Goal: Task Accomplishment & Management: Use online tool/utility

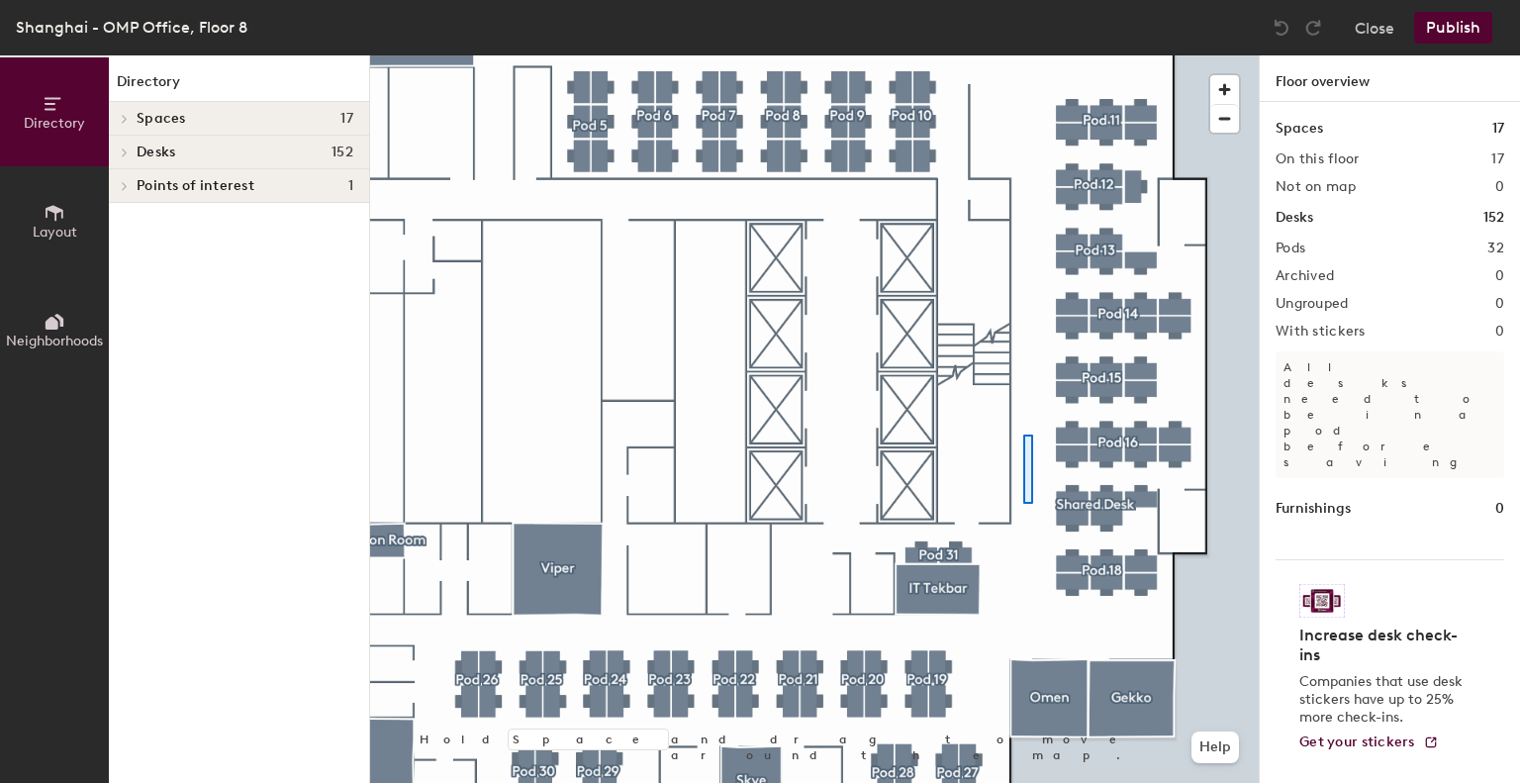
click at [1023, 55] on div at bounding box center [814, 55] width 889 height 0
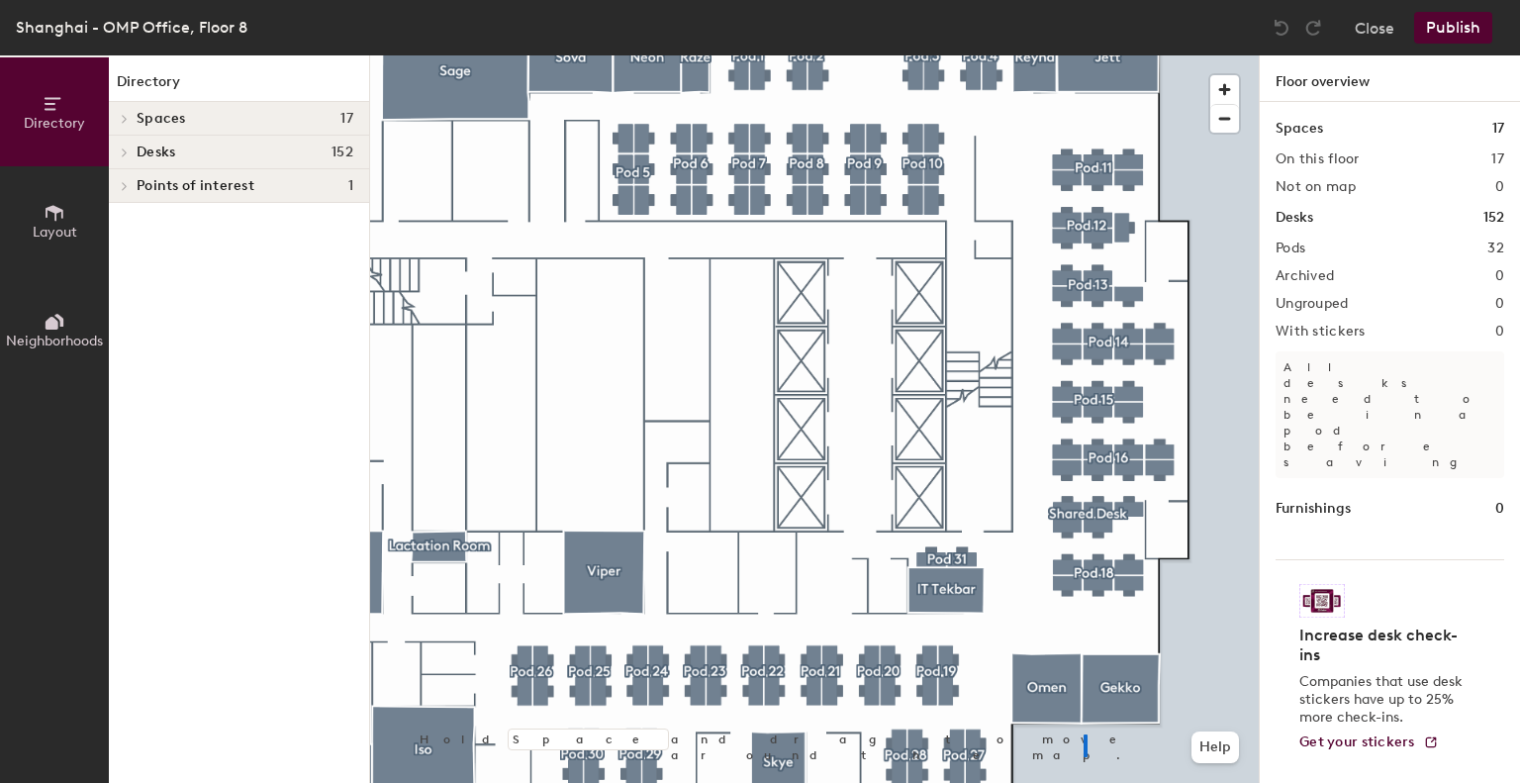
click at [1086, 55] on div at bounding box center [814, 55] width 889 height 0
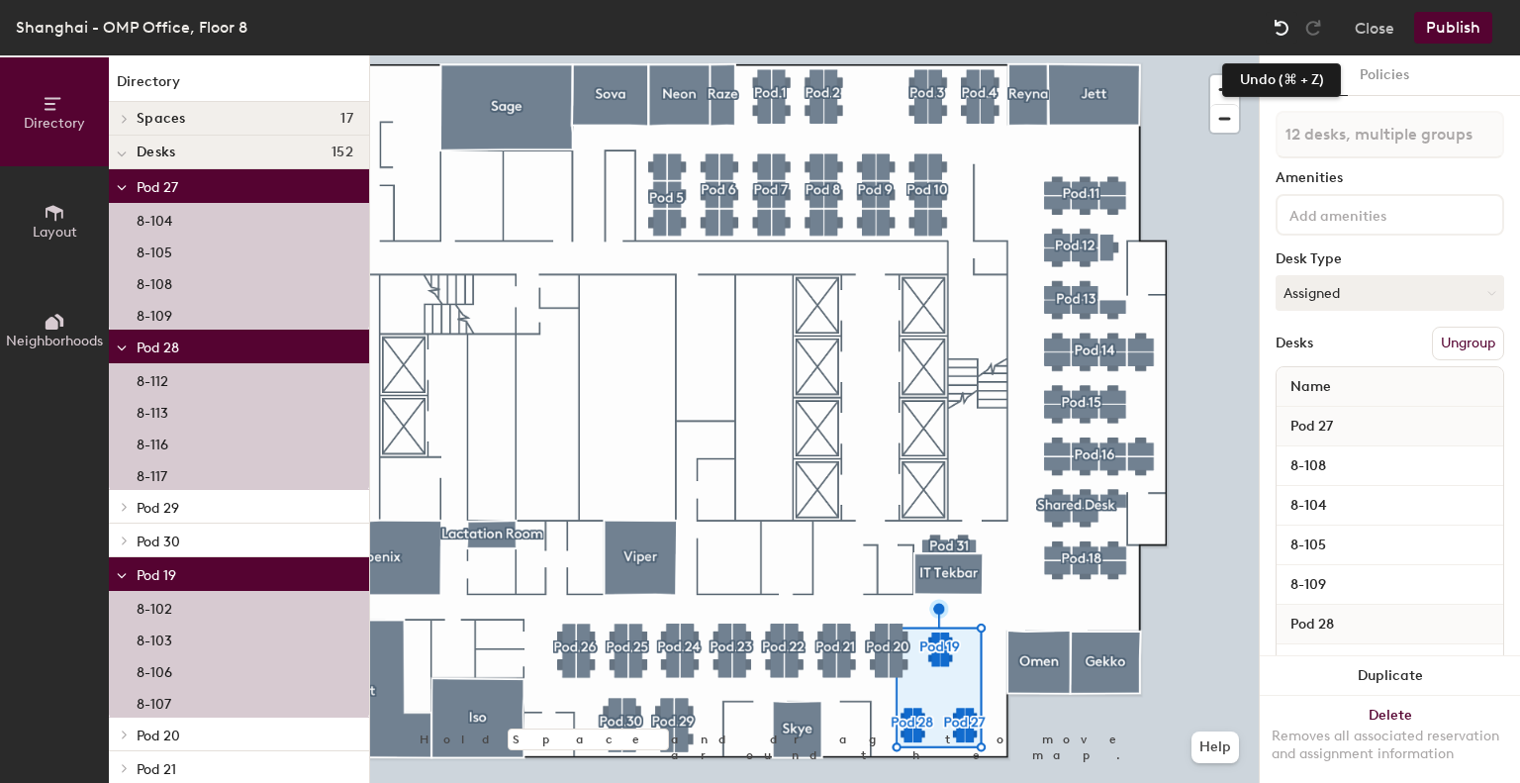
click at [1286, 25] on img at bounding box center [1282, 28] width 20 height 20
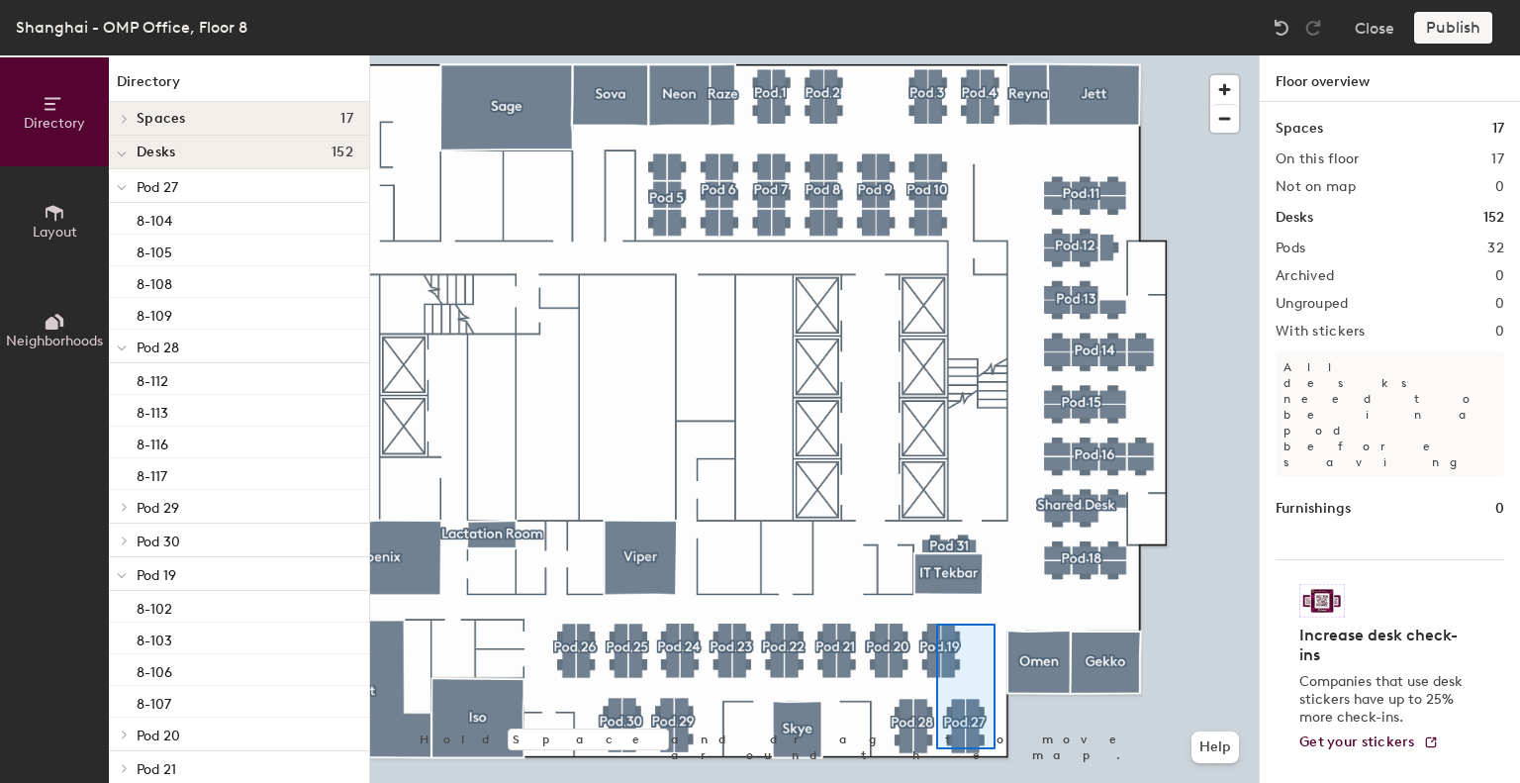
click at [936, 55] on div at bounding box center [814, 55] width 889 height 0
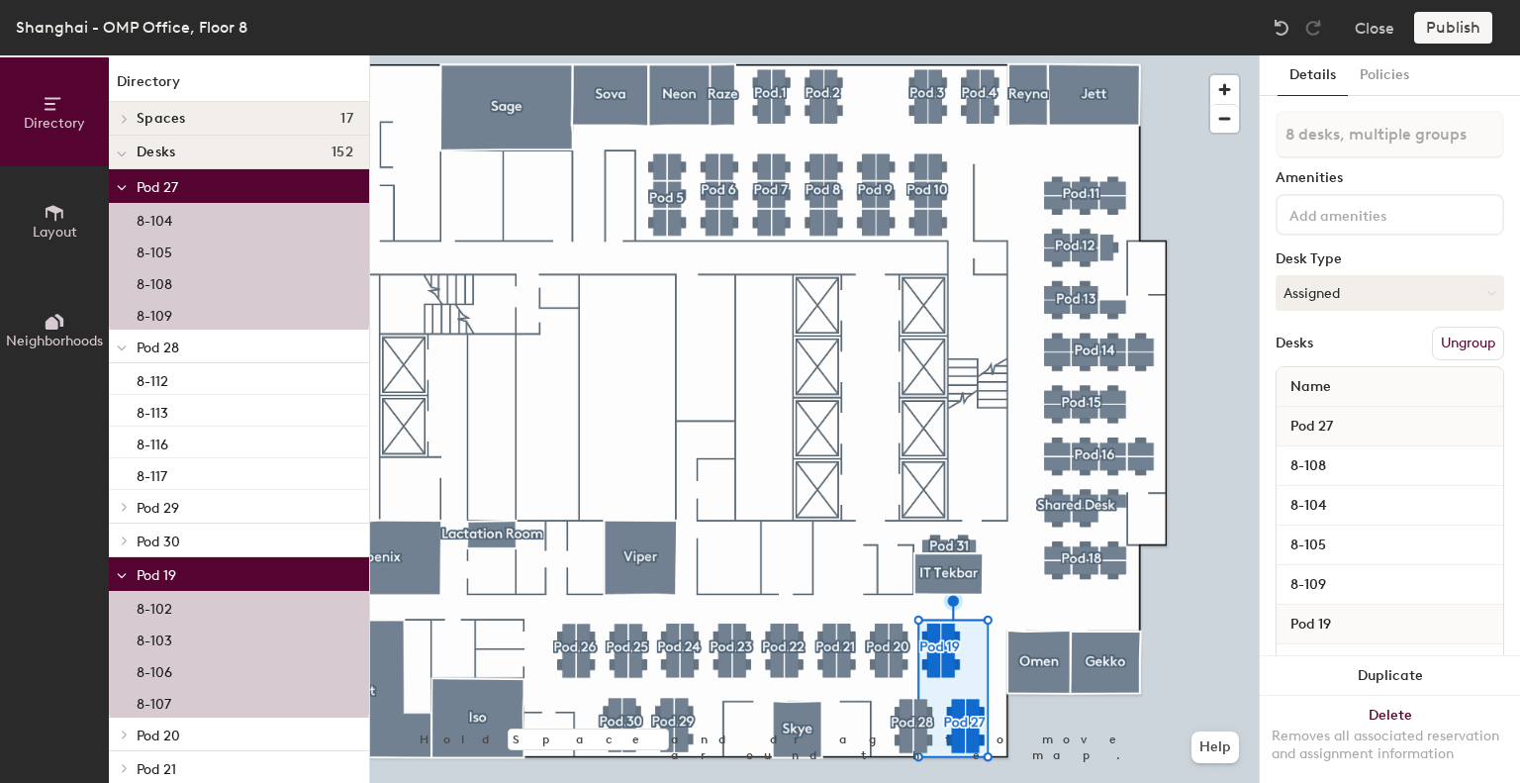
click at [1319, 620] on span "Pod 19" at bounding box center [1311, 625] width 60 height 36
click at [1339, 385] on span "Name" at bounding box center [1311, 387] width 60 height 36
click at [1323, 379] on span "Name" at bounding box center [1311, 387] width 60 height 36
click at [1327, 381] on span "Name" at bounding box center [1311, 387] width 60 height 36
click at [1369, 27] on button "Close" at bounding box center [1375, 28] width 40 height 32
